Goal: Navigation & Orientation: Go to known website

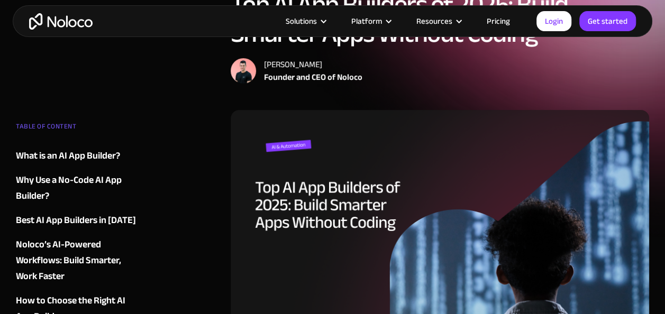
scroll to position [263, 0]
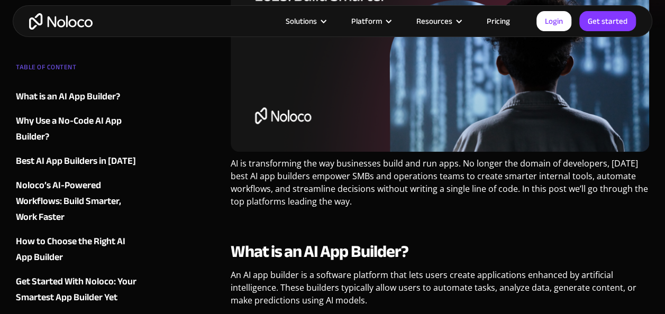
click at [320, 124] on img at bounding box center [440, 25] width 419 height 251
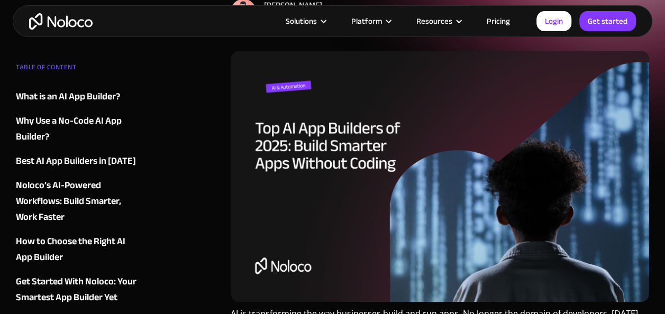
click at [347, 131] on img at bounding box center [440, 176] width 419 height 251
click at [416, 142] on img at bounding box center [440, 176] width 419 height 251
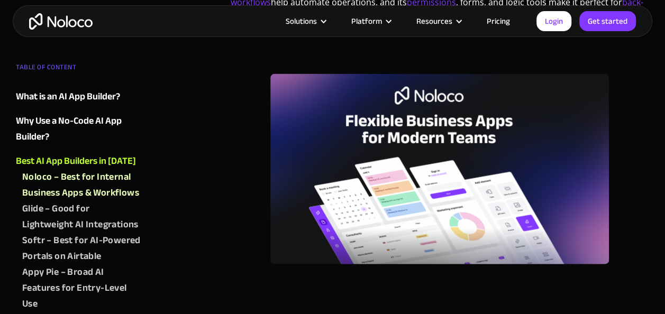
scroll to position [1078, 0]
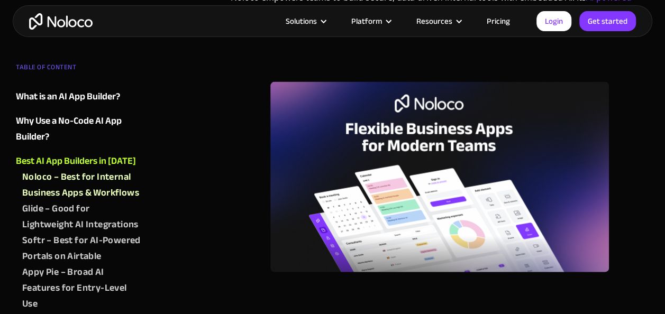
click at [416, 142] on img at bounding box center [439, 177] width 339 height 191
click at [351, 127] on img at bounding box center [439, 177] width 339 height 191
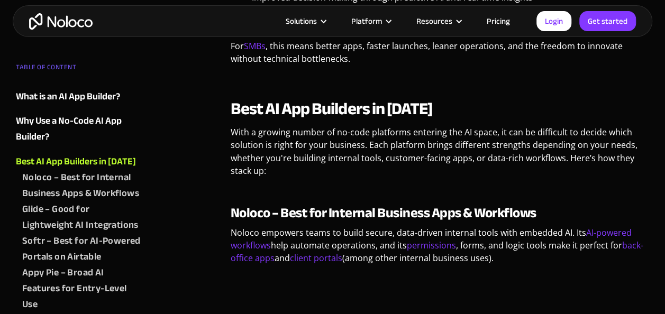
scroll to position [843, 0]
click at [341, 212] on strong "Noloco – Best for Internal Business Apps & Workflows" at bounding box center [384, 212] width 306 height 26
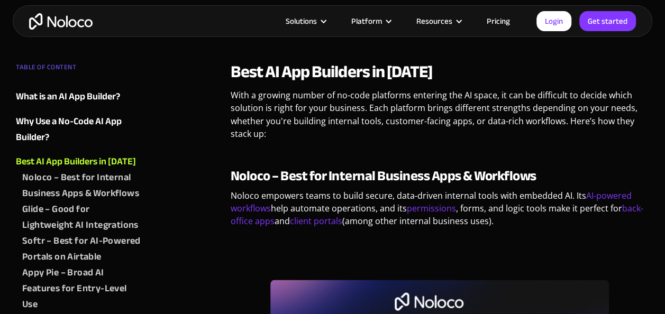
click at [110, 175] on div "Noloco – Best for Internal Business Apps & Workflows" at bounding box center [81, 185] width 119 height 32
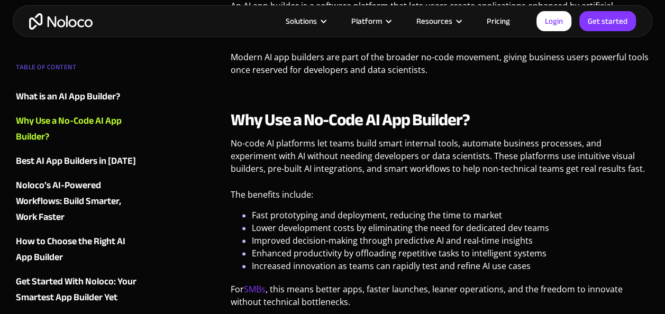
scroll to position [583, 0]
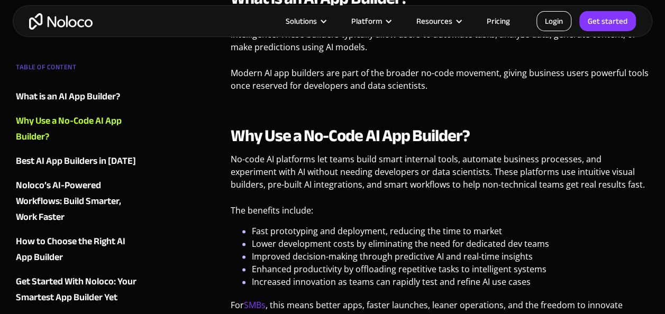
click at [563, 23] on link "Login" at bounding box center [554, 21] width 35 height 20
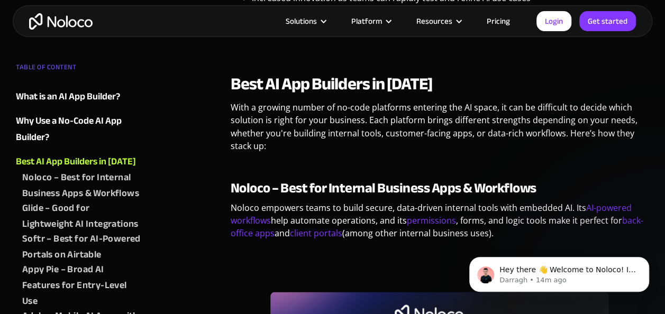
scroll to position [867, 0]
